Goal: Information Seeking & Learning: Find specific fact

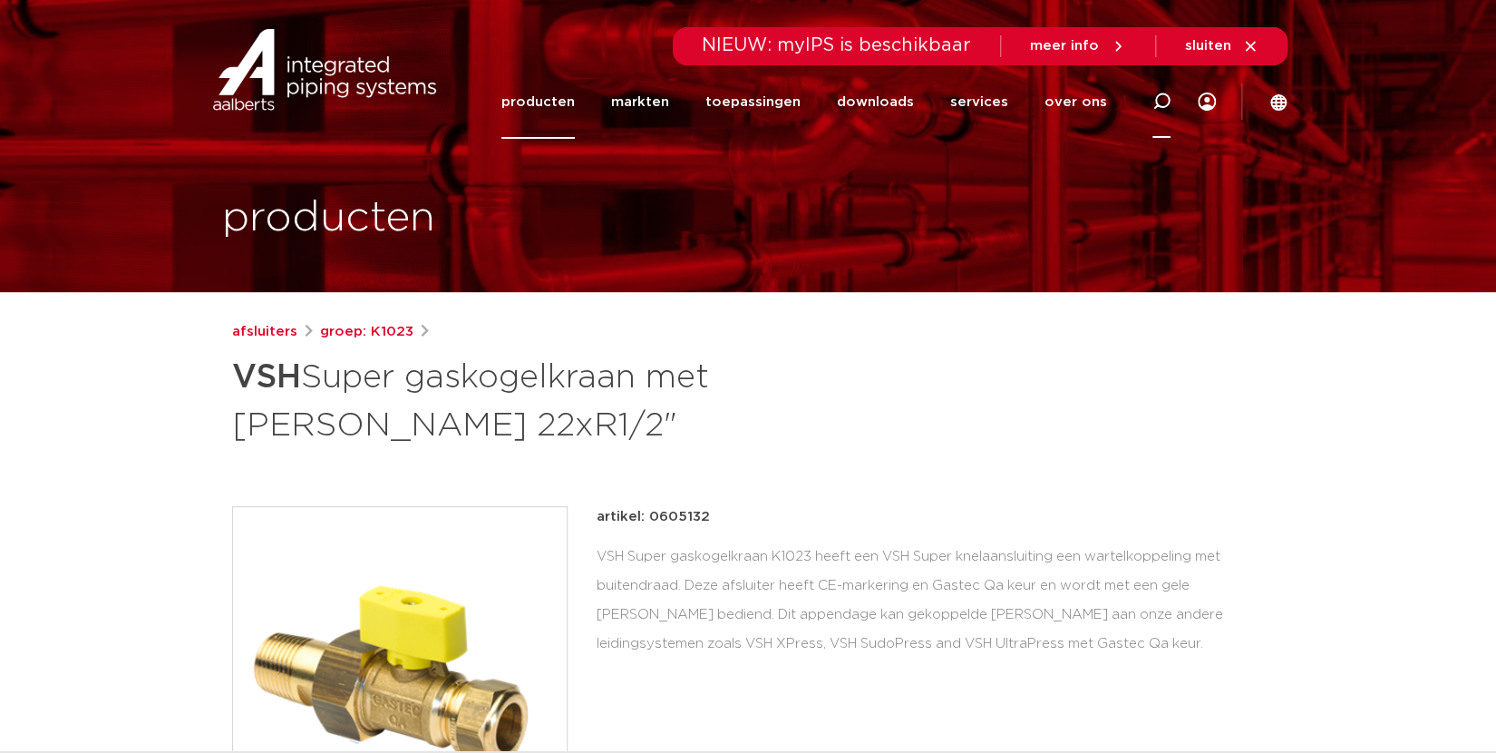
click at [1165, 103] on icon at bounding box center [1162, 102] width 18 height 18
type input "[PERSON_NAME] 22"
click button "Zoeken" at bounding box center [0, 0] width 0 height 0
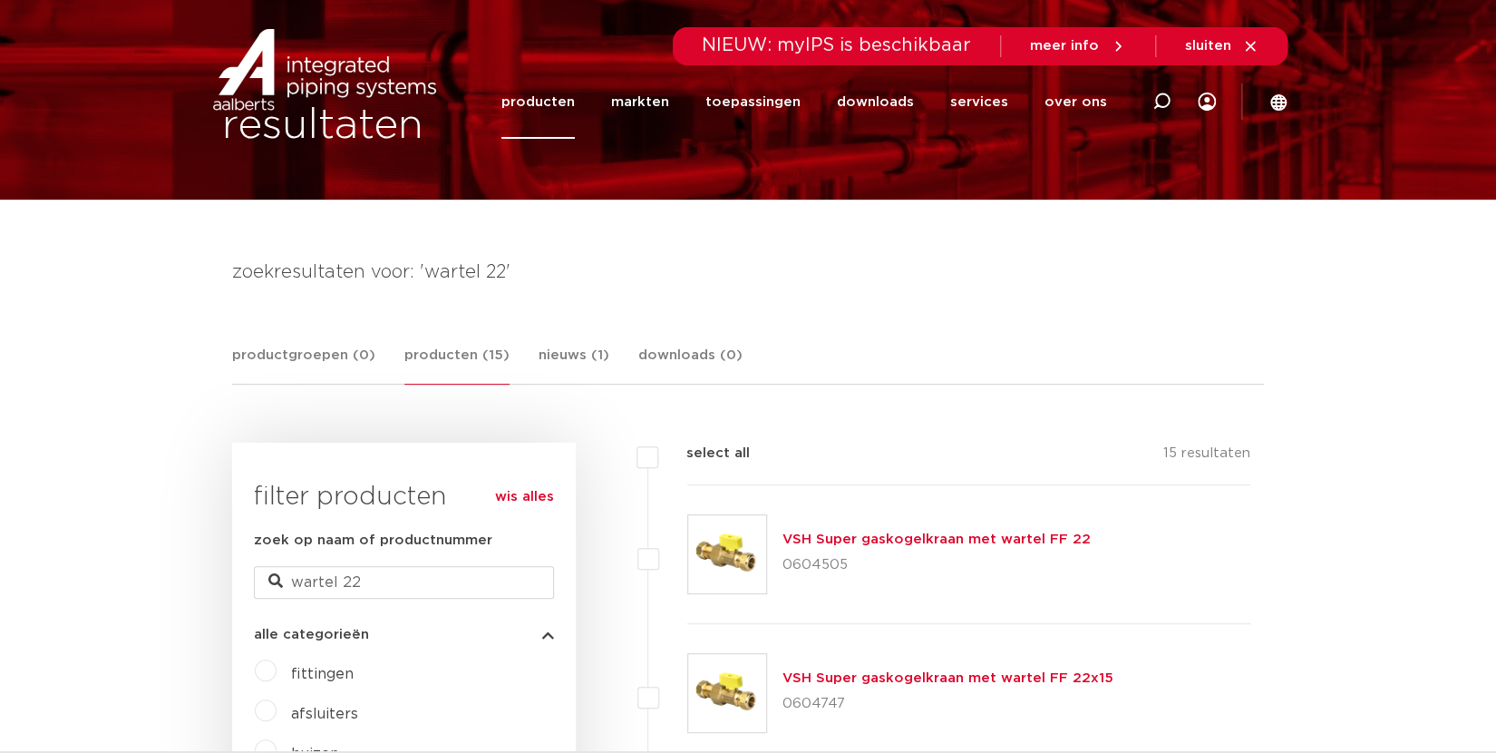
scroll to position [315, 0]
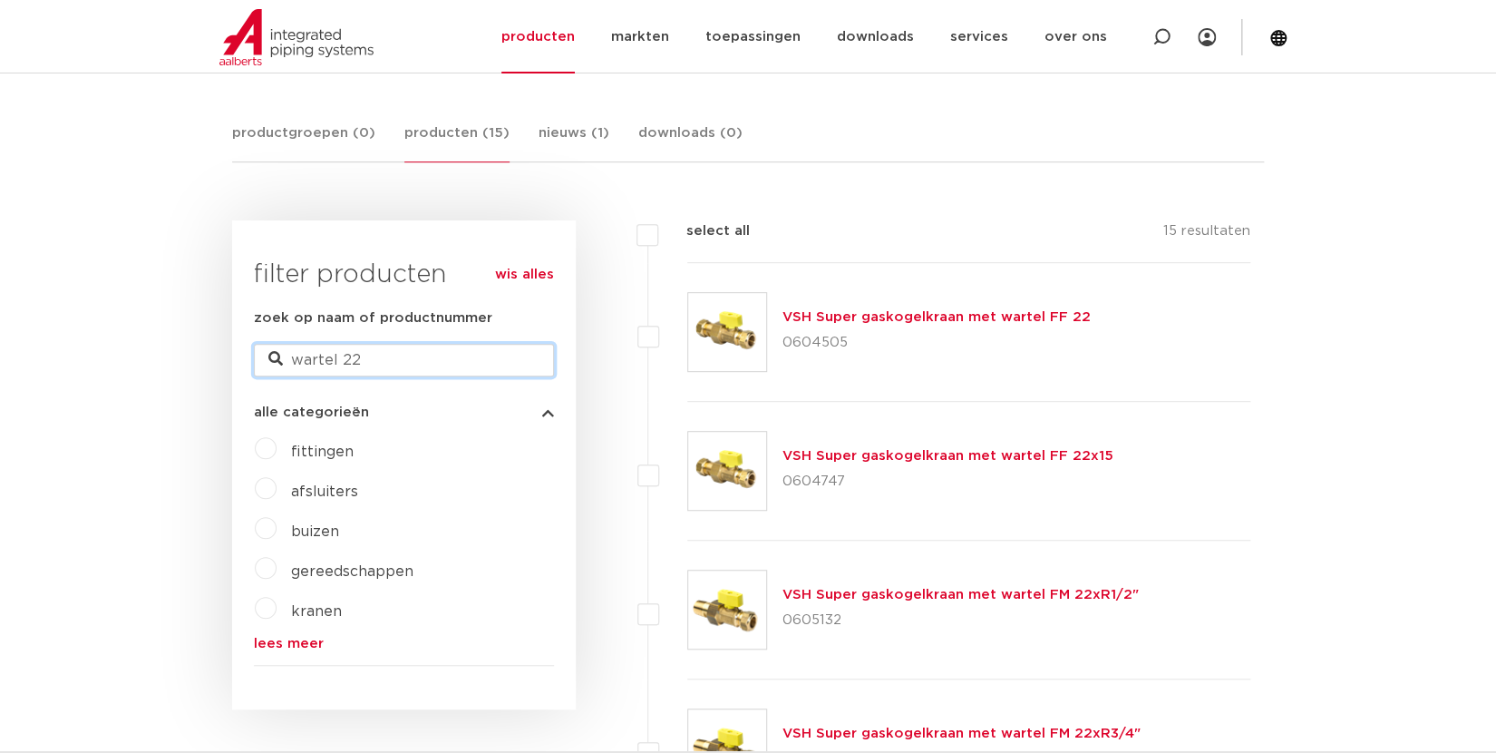
click at [338, 359] on input "[PERSON_NAME] 22" at bounding box center [404, 360] width 300 height 33
type input "wartelmoer 22"
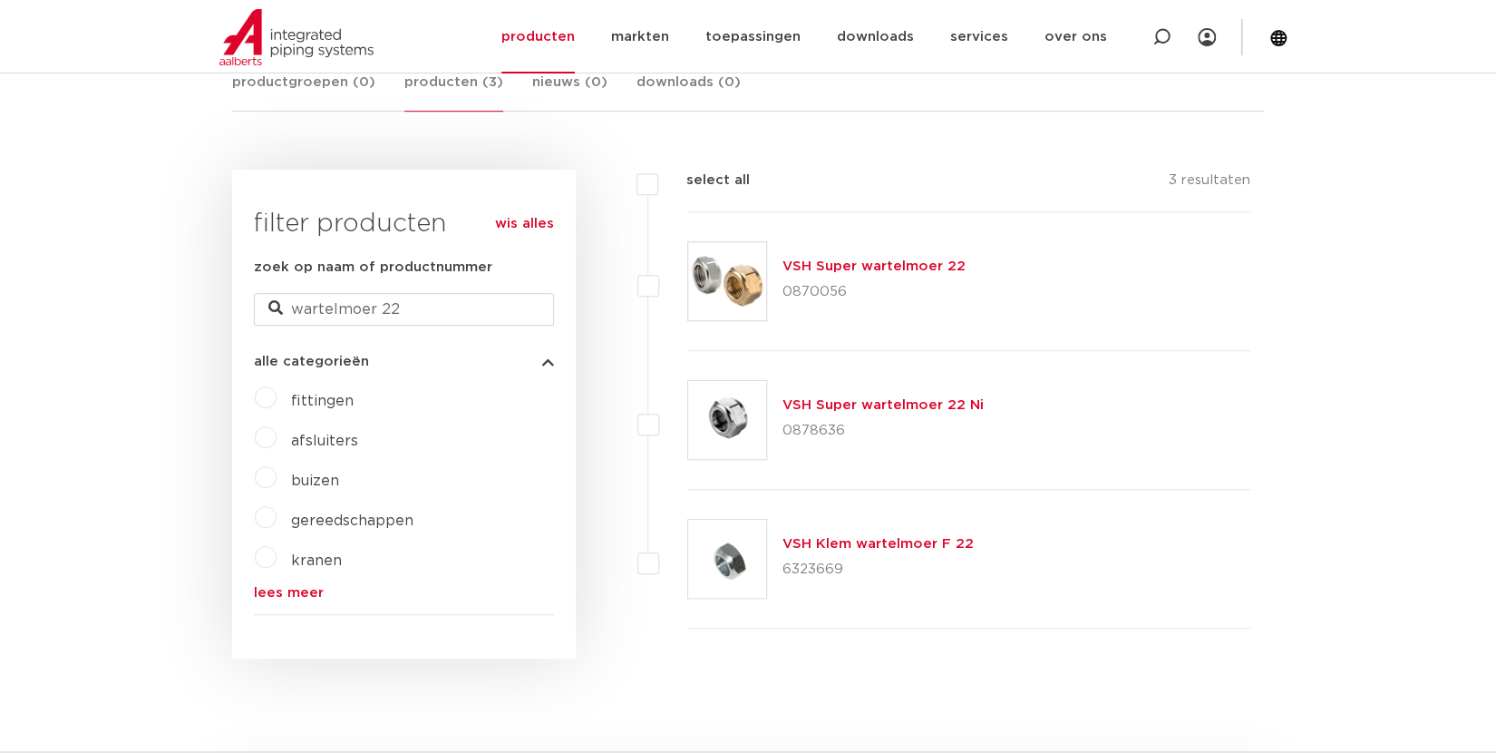
scroll to position [393, 0]
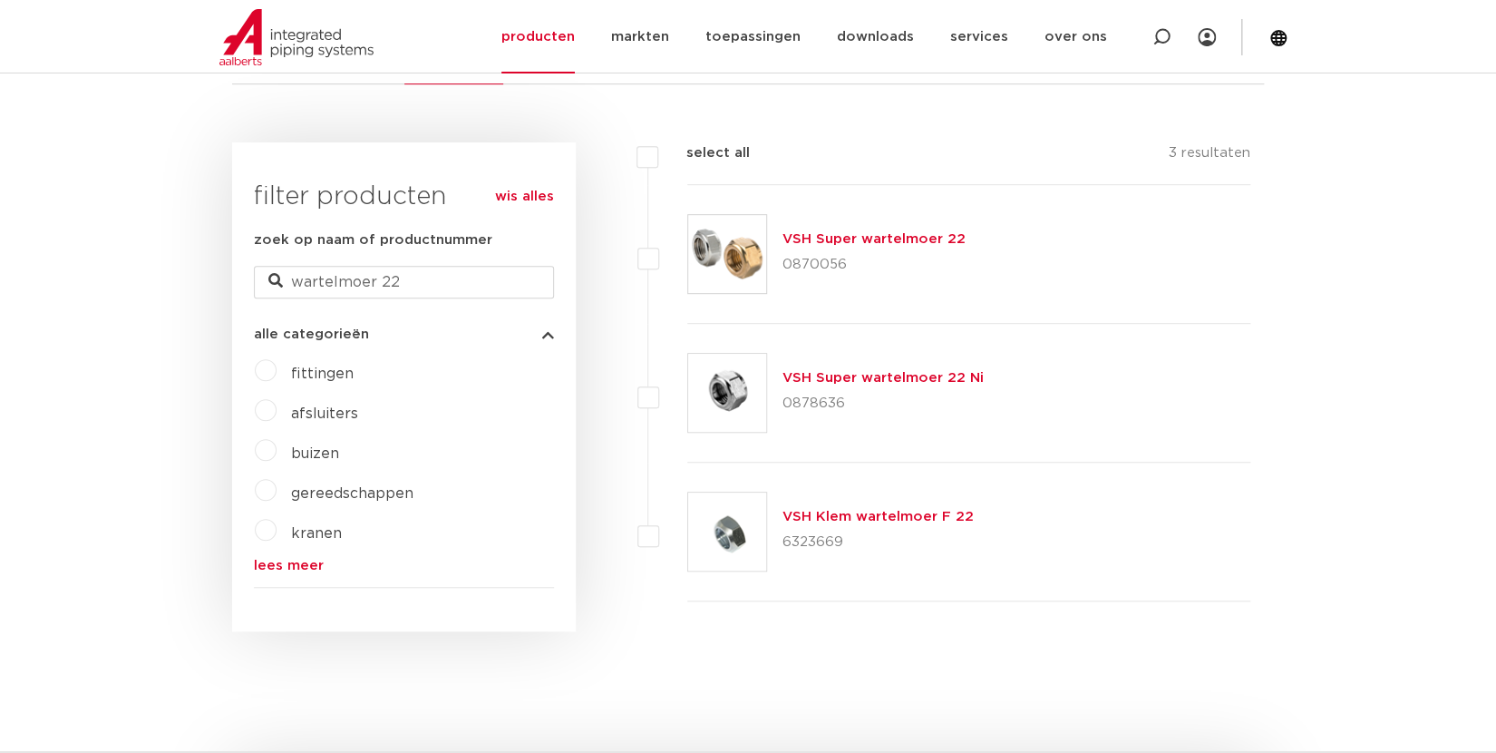
click at [863, 241] on link "VSH Super wartelmoer 22" at bounding box center [873, 239] width 183 height 14
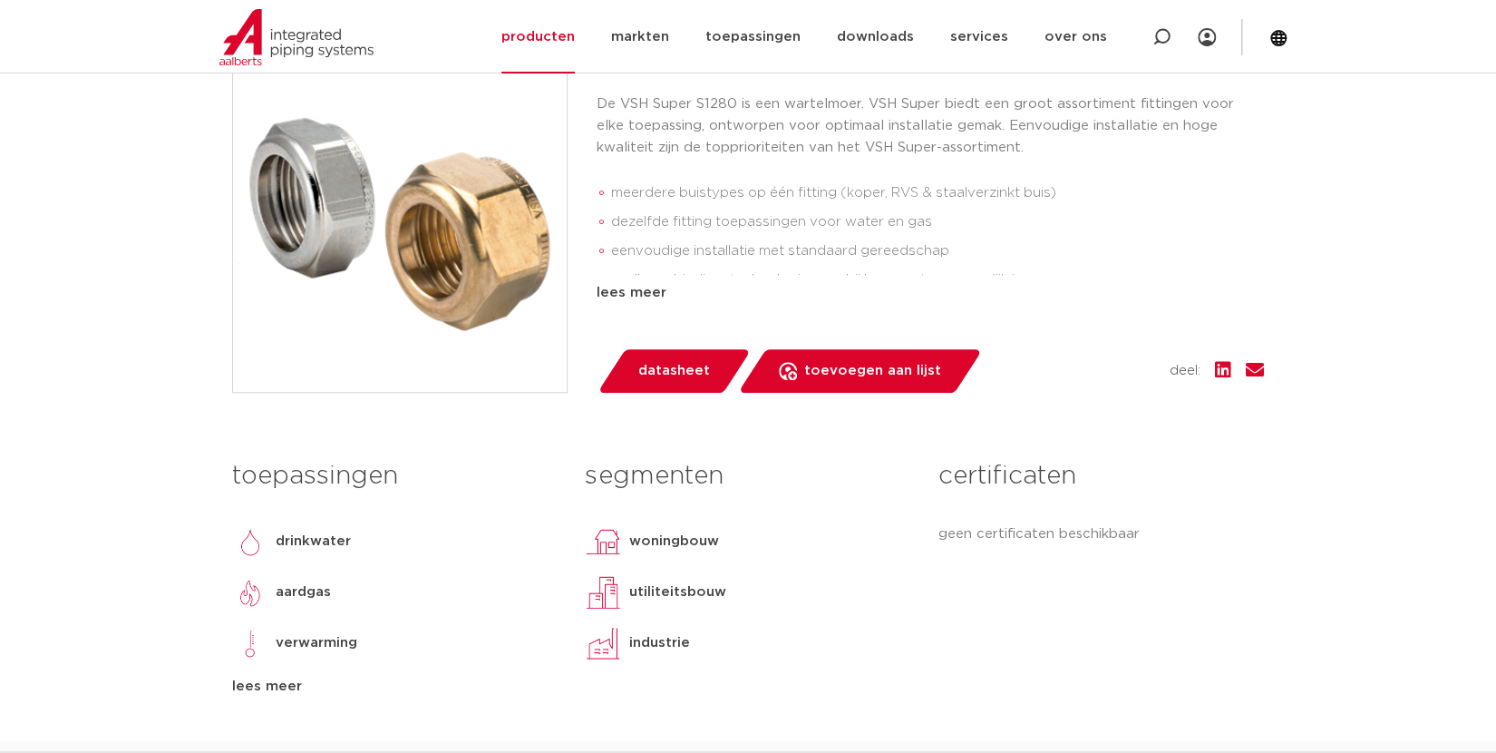
scroll to position [473, 0]
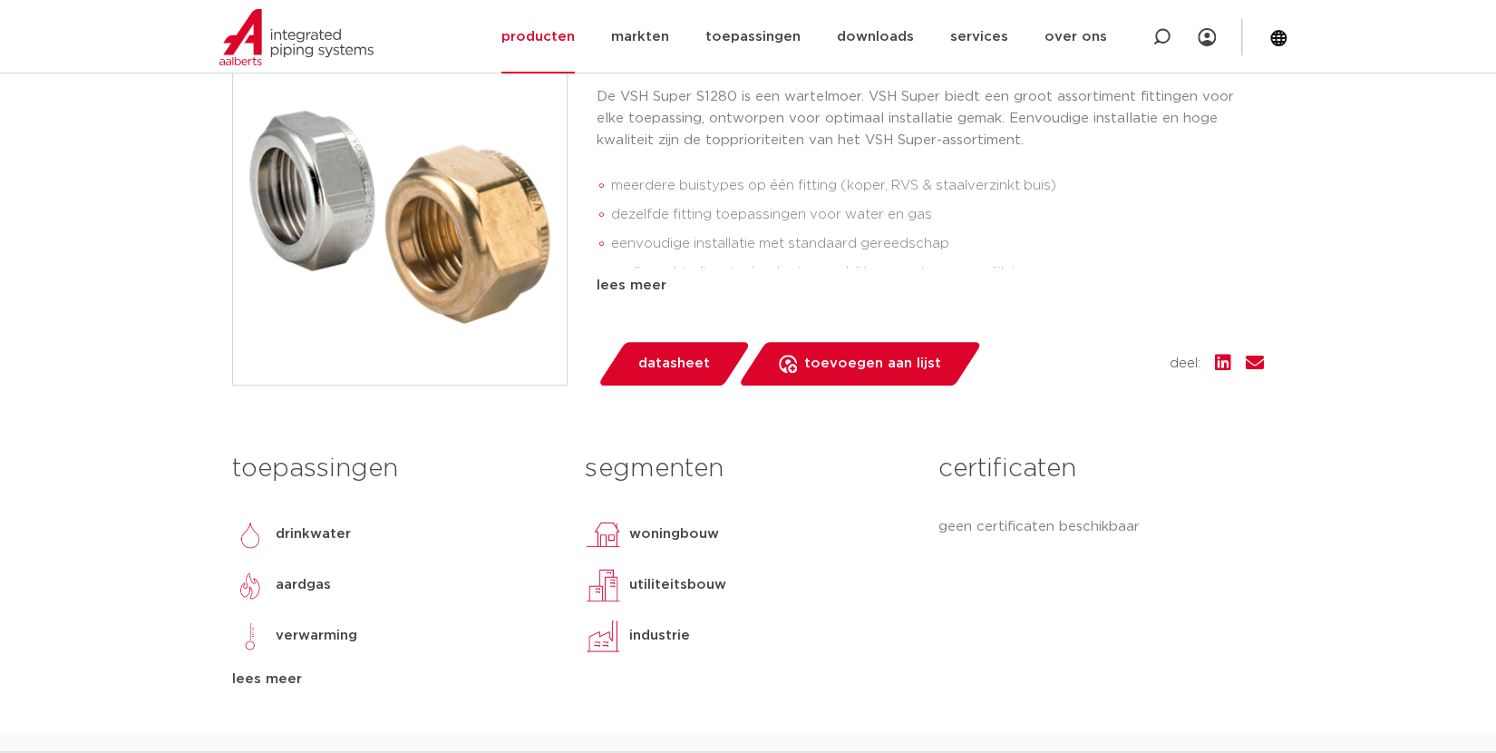
click at [444, 249] on img at bounding box center [400, 218] width 334 height 334
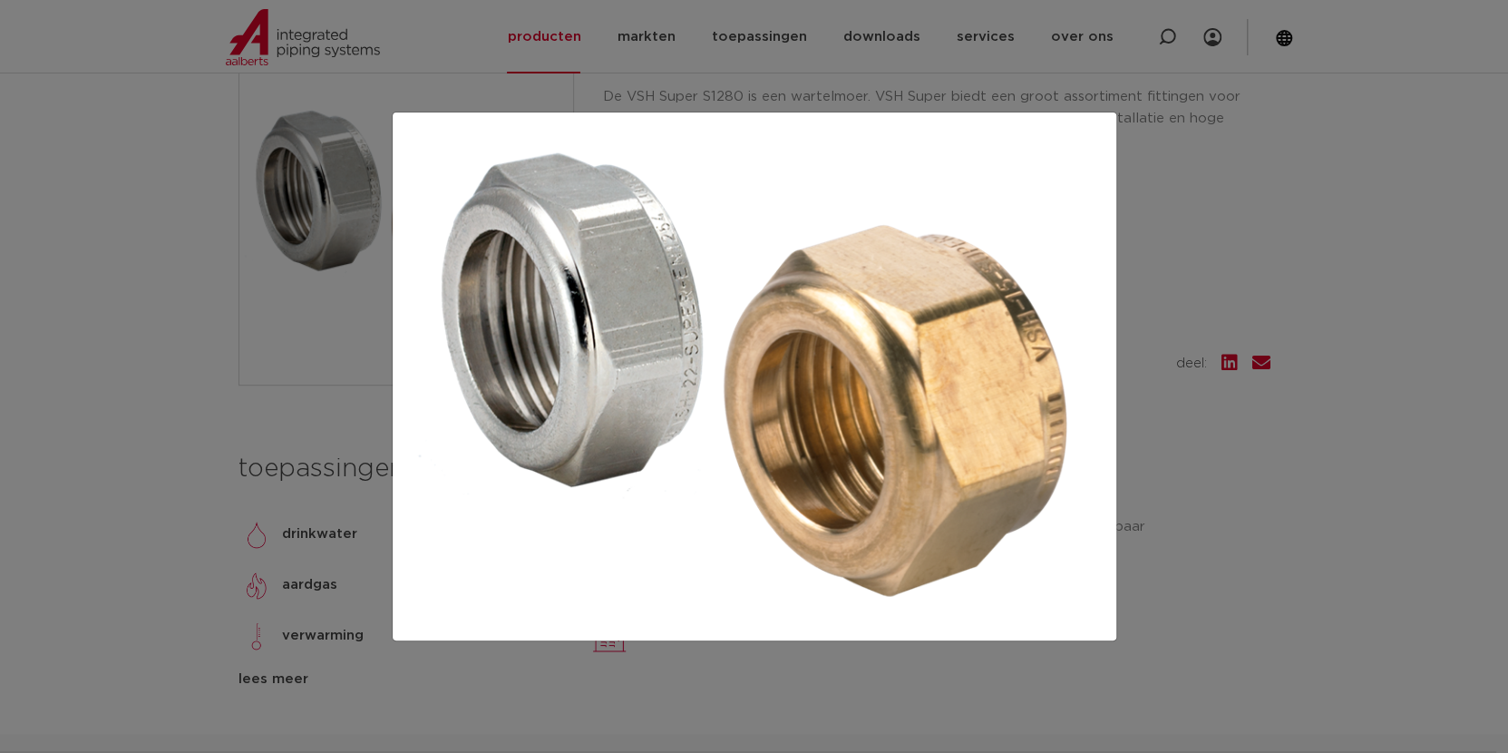
click at [216, 383] on div at bounding box center [754, 376] width 1508 height 753
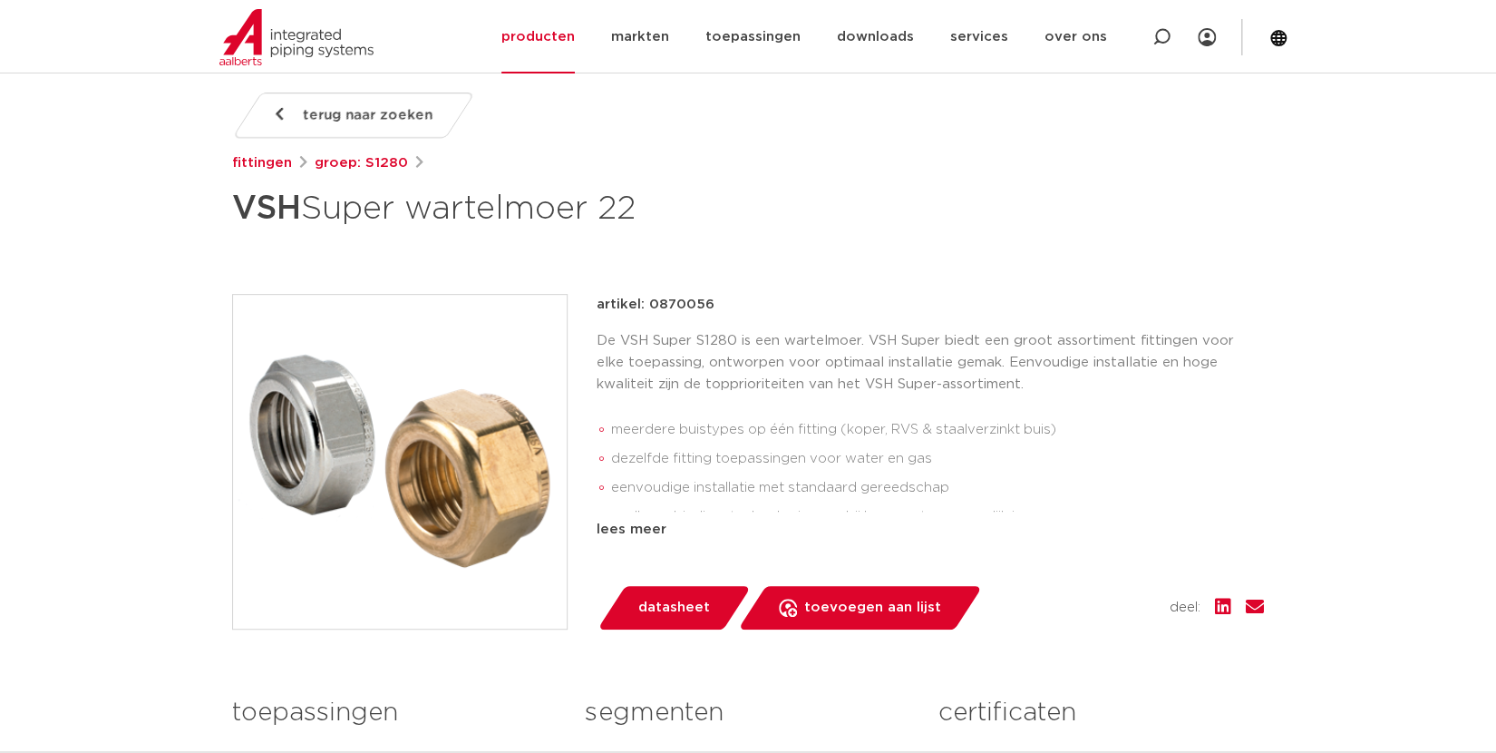
scroll to position [78, 0]
